Goal: Information Seeking & Learning: Get advice/opinions

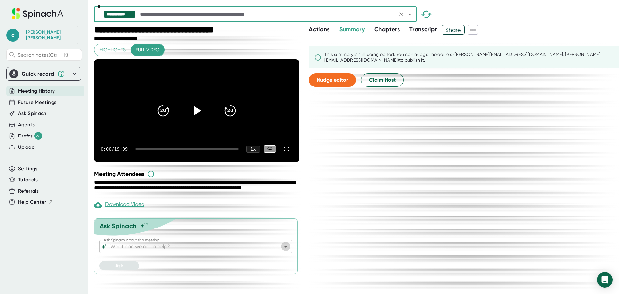
click at [286, 250] on icon "Open" at bounding box center [286, 247] width 8 height 8
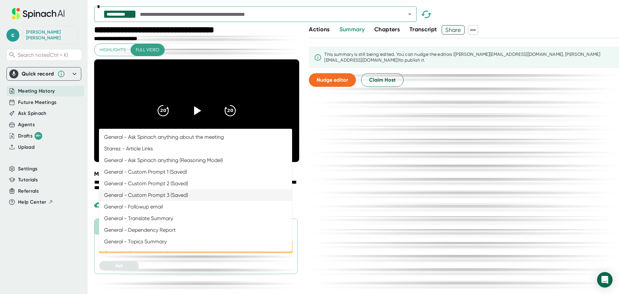
click at [210, 194] on li "General - Custom Prompt 3 (Saved)" at bounding box center [195, 195] width 193 height 12
type input "General - Custom Prompt 3 (Saved)"
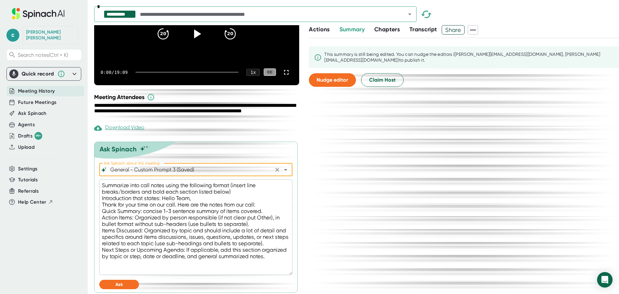
scroll to position [89, 0]
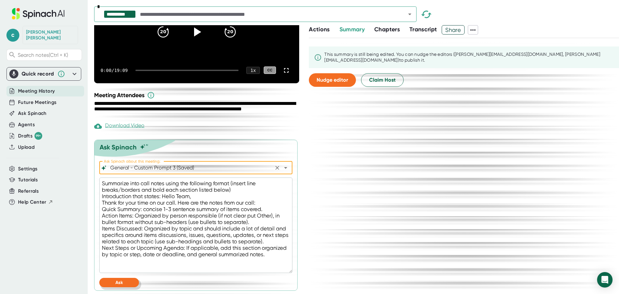
click at [127, 279] on button "Ask" at bounding box center [119, 282] width 40 height 9
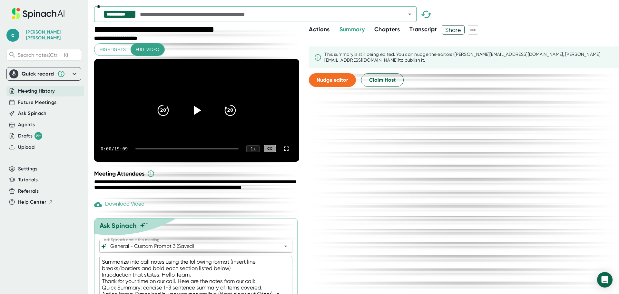
scroll to position [0, 0]
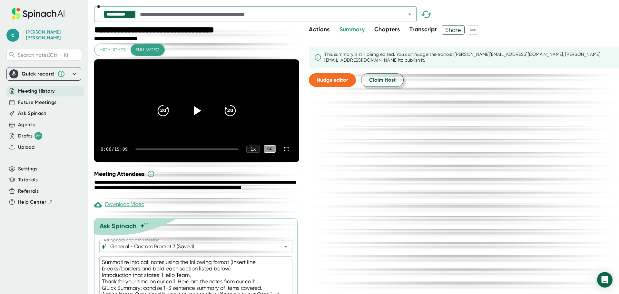
click at [384, 77] on span "Claim Host" at bounding box center [382, 80] width 26 height 8
type textarea "x"
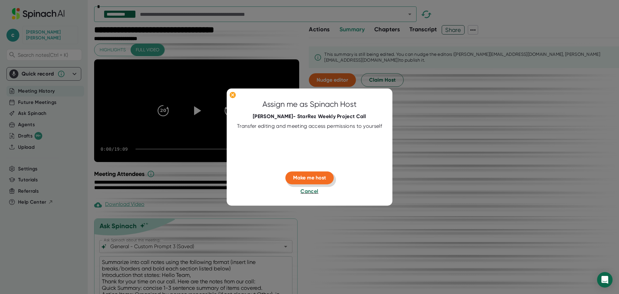
click at [313, 180] on span "Make me host" at bounding box center [309, 178] width 33 height 6
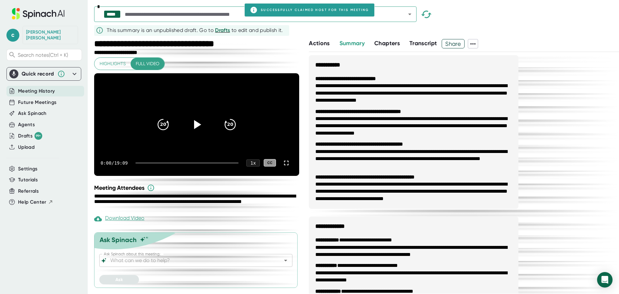
scroll to position [7, 0]
click at [281, 265] on button "Open" at bounding box center [285, 260] width 9 height 9
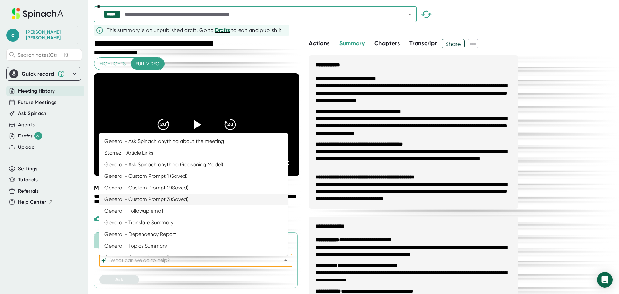
click at [182, 199] on li "General - Custom Prompt 3 (Saved)" at bounding box center [193, 200] width 188 height 12
type input "General - Custom Prompt 3 (Saved)"
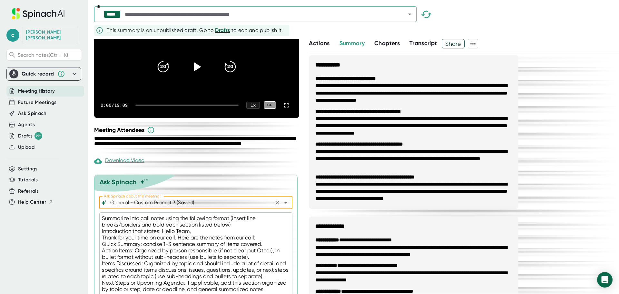
scroll to position [103, 0]
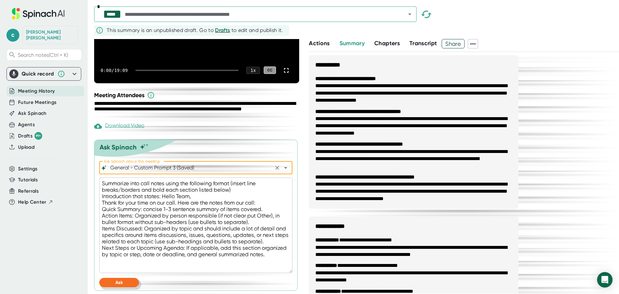
click at [127, 282] on button "Ask" at bounding box center [119, 282] width 40 height 9
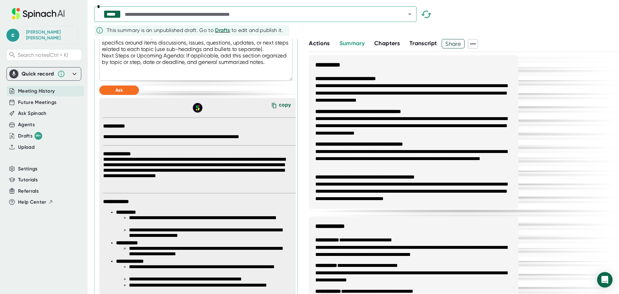
scroll to position [296, 0]
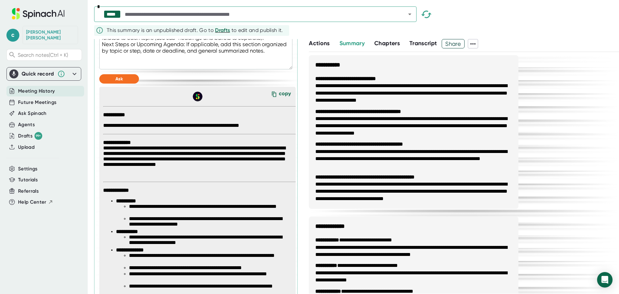
click at [272, 99] on icon at bounding box center [274, 94] width 10 height 10
type textarea "x"
